Goal: Information Seeking & Learning: Check status

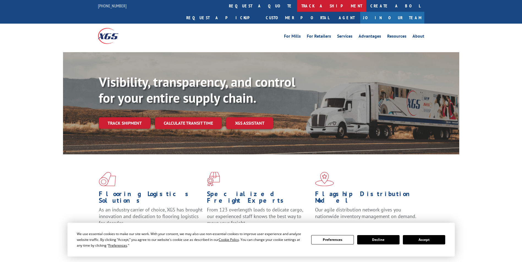
click at [297, 5] on link "track a shipment" at bounding box center [331, 6] width 69 height 12
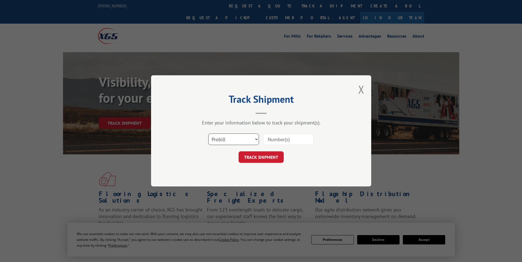
drag, startPoint x: 220, startPoint y: 137, endPoint x: 221, endPoint y: 140, distance: 2.8
click at [220, 137] on select "Select category... Probill BOL PO" at bounding box center [233, 140] width 51 height 12
select select "po"
click at [208, 134] on select "Select category... Probill BOL PO" at bounding box center [233, 140] width 51 height 12
click at [278, 135] on input at bounding box center [288, 140] width 51 height 12
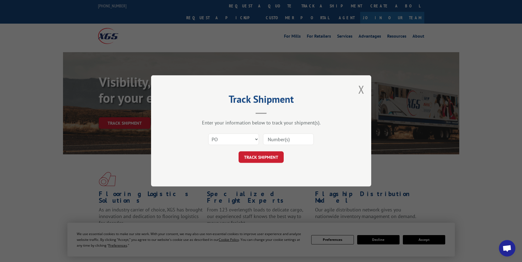
paste input "02503246"
type input "02503246"
click at [260, 156] on button "TRACK SHIPMENT" at bounding box center [261, 158] width 45 height 12
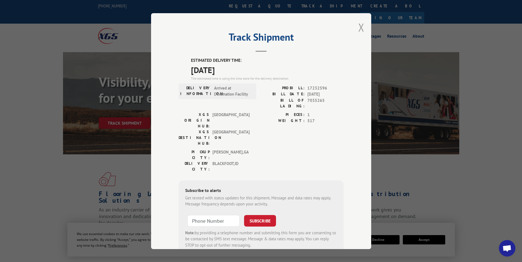
click at [358, 32] on button "Close modal" at bounding box center [361, 27] width 6 height 15
